Goal: Information Seeking & Learning: Understand process/instructions

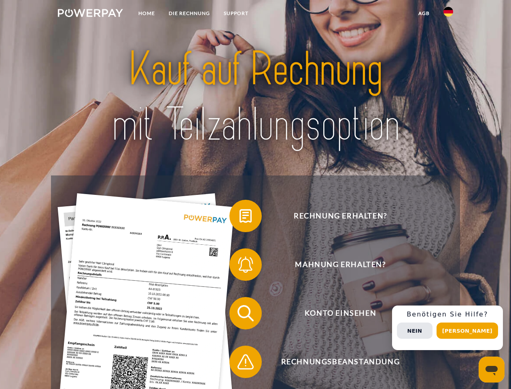
click at [90, 14] on img at bounding box center [90, 13] width 65 height 8
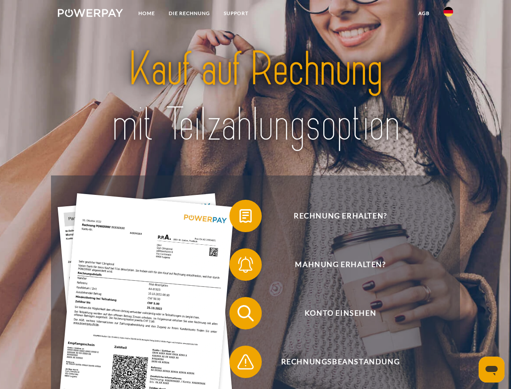
click at [448, 14] on img at bounding box center [449, 12] width 10 height 10
click at [424, 13] on link "agb" at bounding box center [424, 13] width 25 height 15
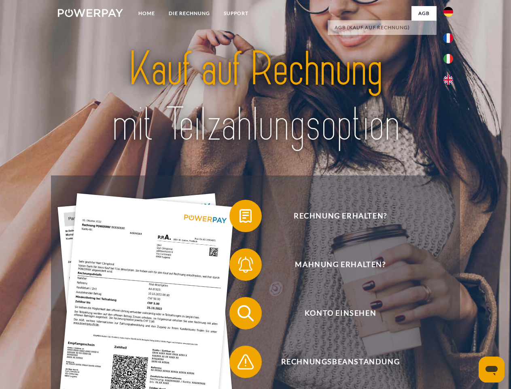
click at [240, 217] on span at bounding box center [233, 215] width 40 height 40
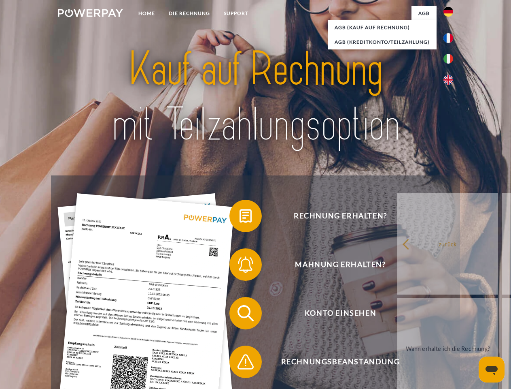
click at [240, 266] on span at bounding box center [233, 264] width 40 height 40
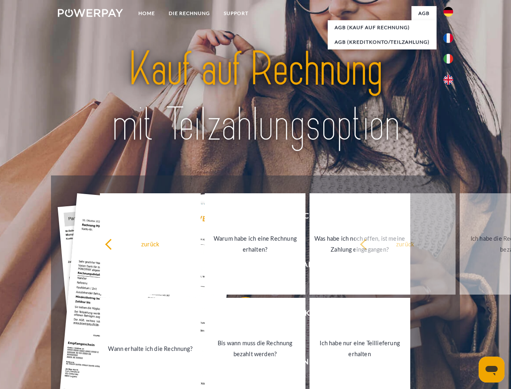
click at [240, 314] on link "Bis wann muss die Rechnung bezahlt werden?" at bounding box center [255, 347] width 101 height 101
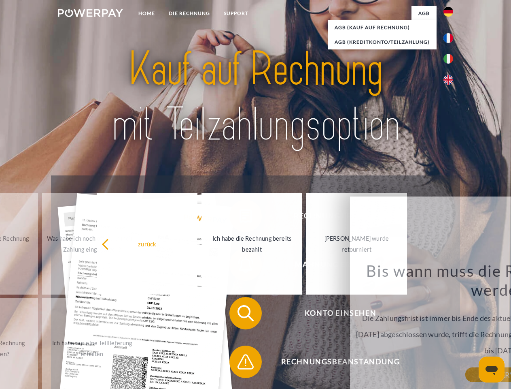
click at [240, 363] on span at bounding box center [233, 361] width 40 height 40
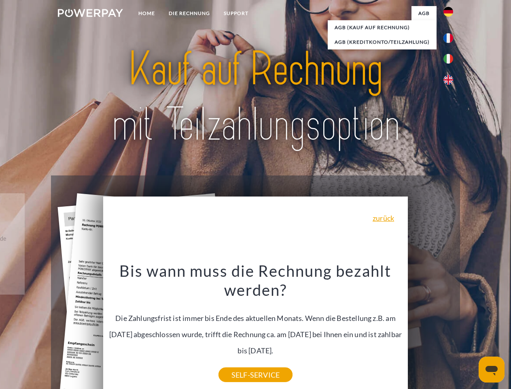
click at [450, 327] on div "Rechnung erhalten? Mahnung erhalten? Konto einsehen" at bounding box center [255, 337] width 409 height 324
click at [431, 329] on span "Konto einsehen" at bounding box center [340, 313] width 198 height 32
click at [470, 330] on header "Home DIE RECHNUNG SUPPORT" at bounding box center [255, 279] width 511 height 559
